Goal: Share content

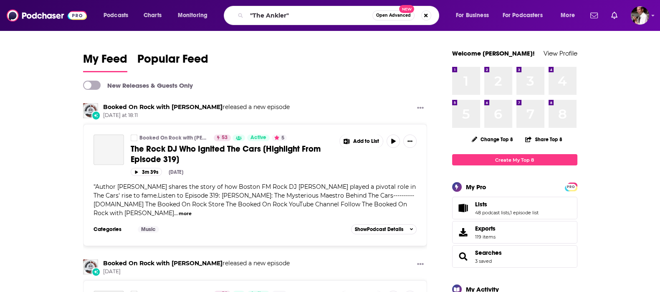
type input ""The Ankler""
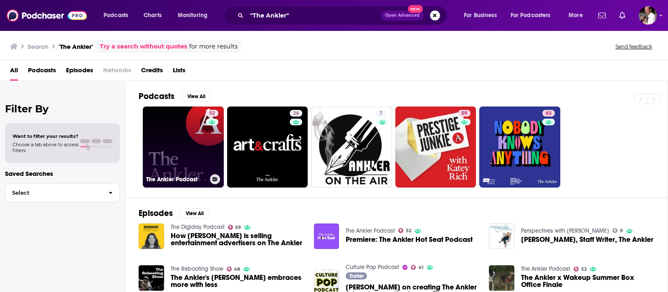
click at [205, 132] on link "52 The Ankler Podcast" at bounding box center [183, 147] width 81 height 81
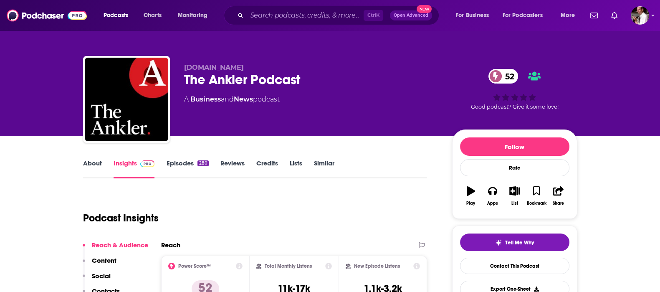
click at [178, 164] on link "Episodes 280" at bounding box center [187, 168] width 42 height 19
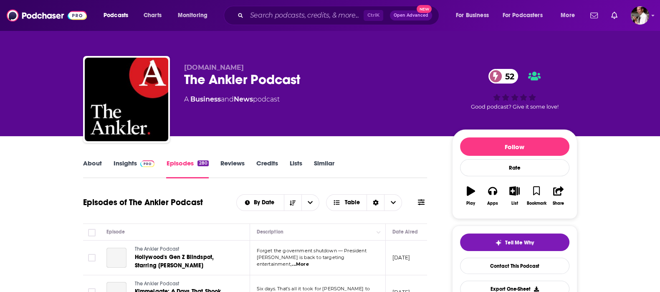
scroll to position [69, 0]
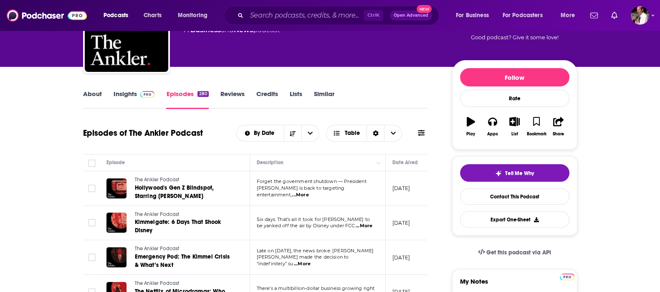
click at [309, 192] on span "...More" at bounding box center [300, 195] width 17 height 7
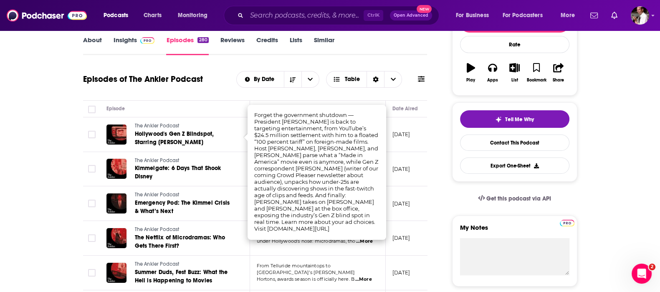
scroll to position [139, 0]
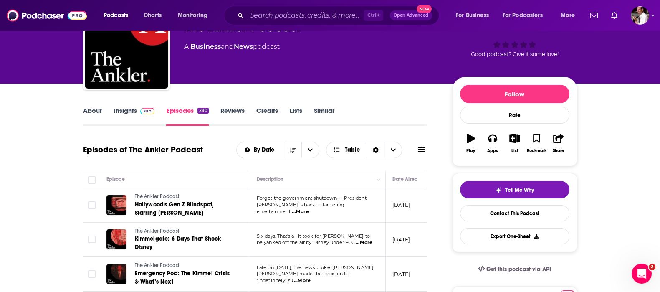
scroll to position [69, 0]
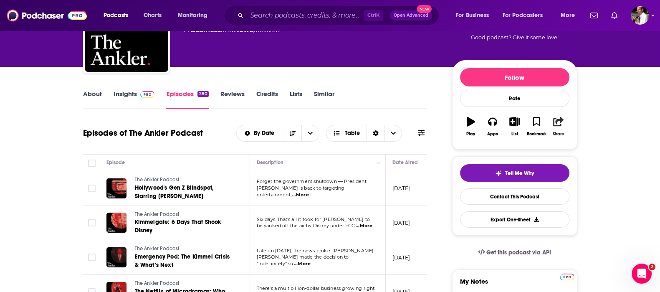
click at [559, 126] on button "Share" at bounding box center [559, 127] width 22 height 30
click at [598, 160] on span "[URL][DOMAIN_NAME] Copy Link" at bounding box center [558, 164] width 89 height 28
click at [593, 163] on icon "Show Share dropdown" at bounding box center [590, 164] width 17 height 7
